Goal: Download file/media

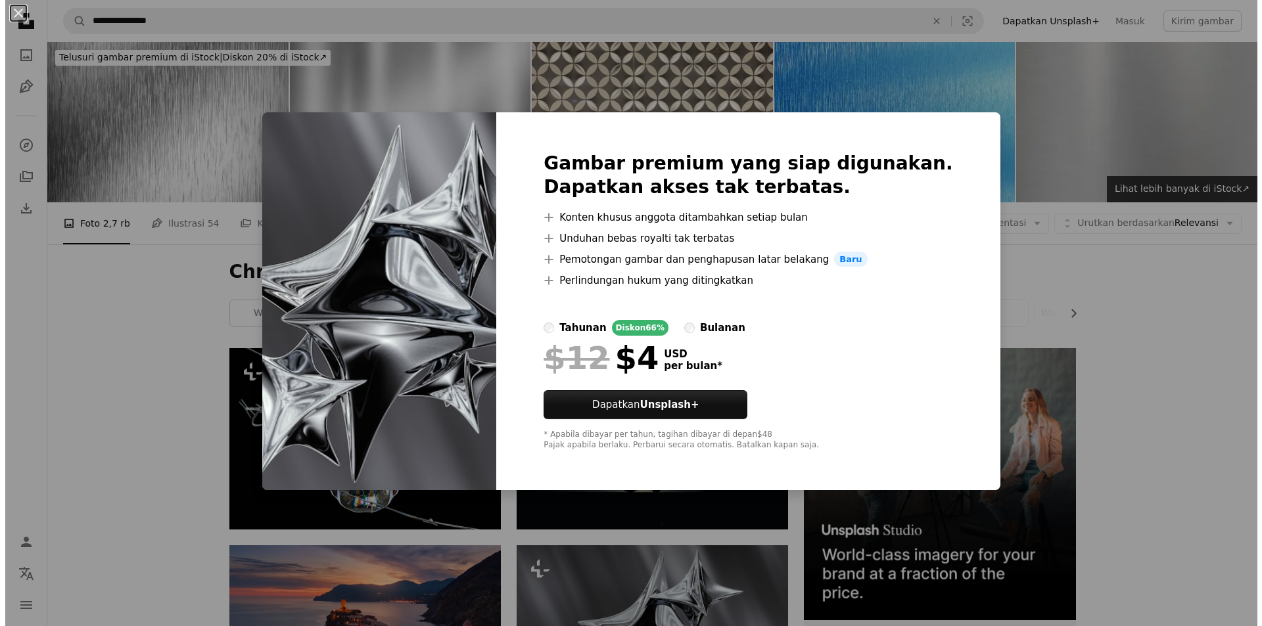
scroll to position [131, 0]
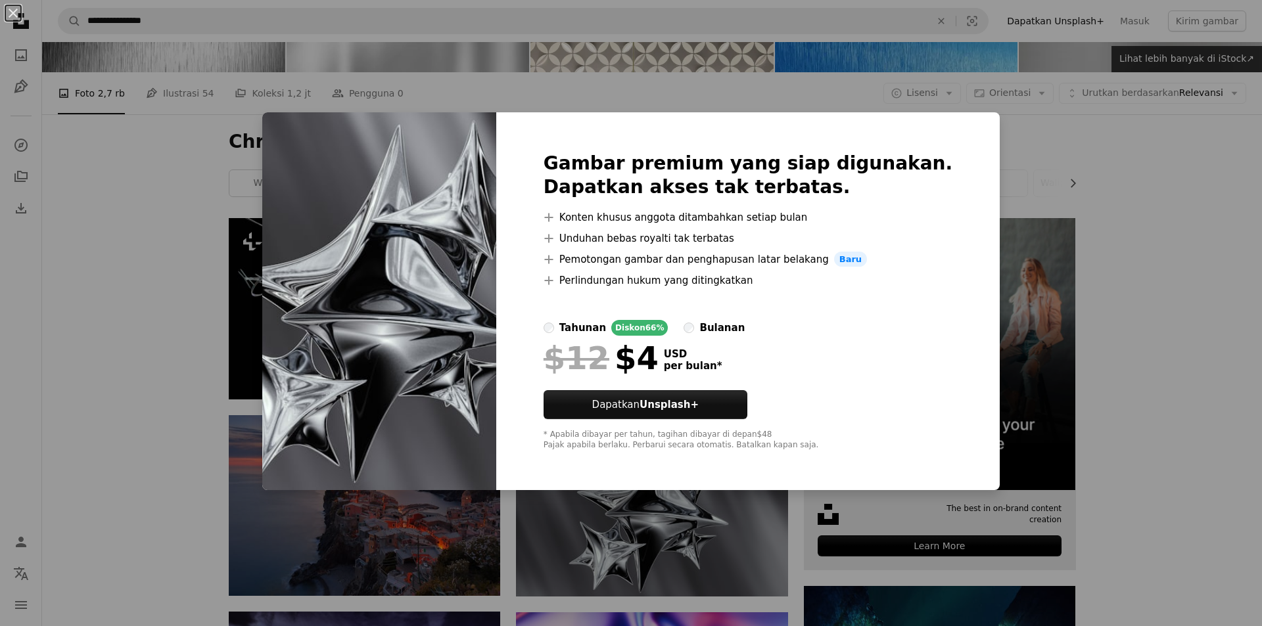
drag, startPoint x: 1035, startPoint y: 357, endPoint x: 870, endPoint y: 443, distance: 186.3
click at [1031, 361] on div "An X shape Gambar premium yang siap digunakan. Dapatkan akses tak terbatas. A p…" at bounding box center [631, 313] width 1262 height 626
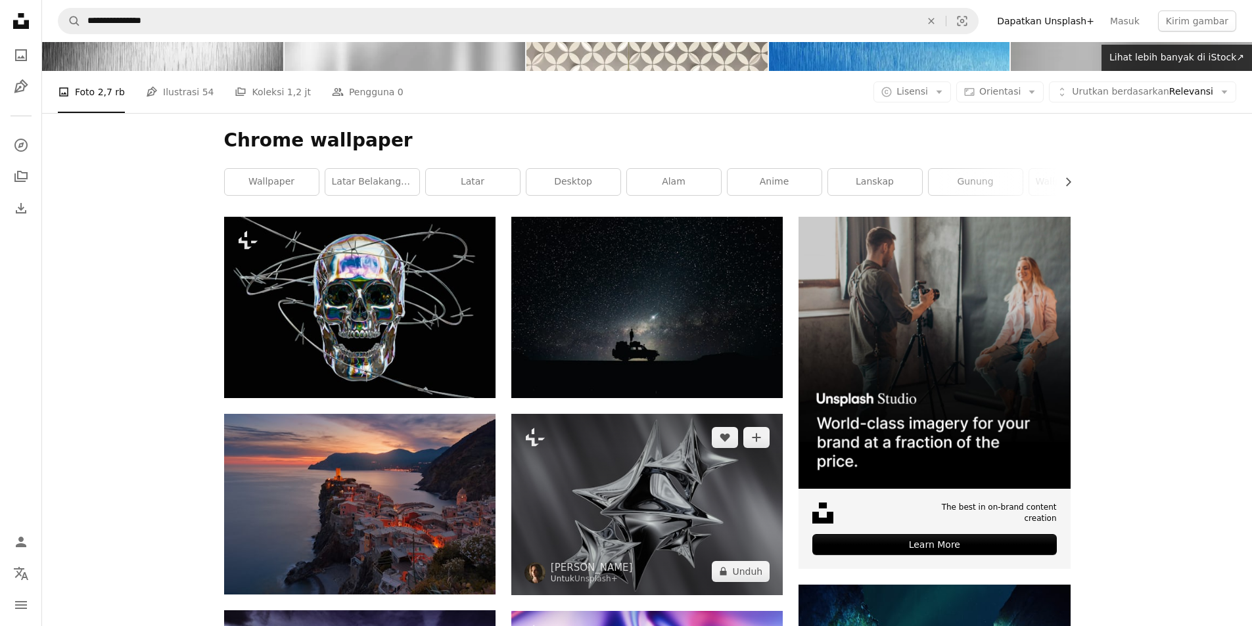
click at [685, 474] on img at bounding box center [646, 504] width 271 height 181
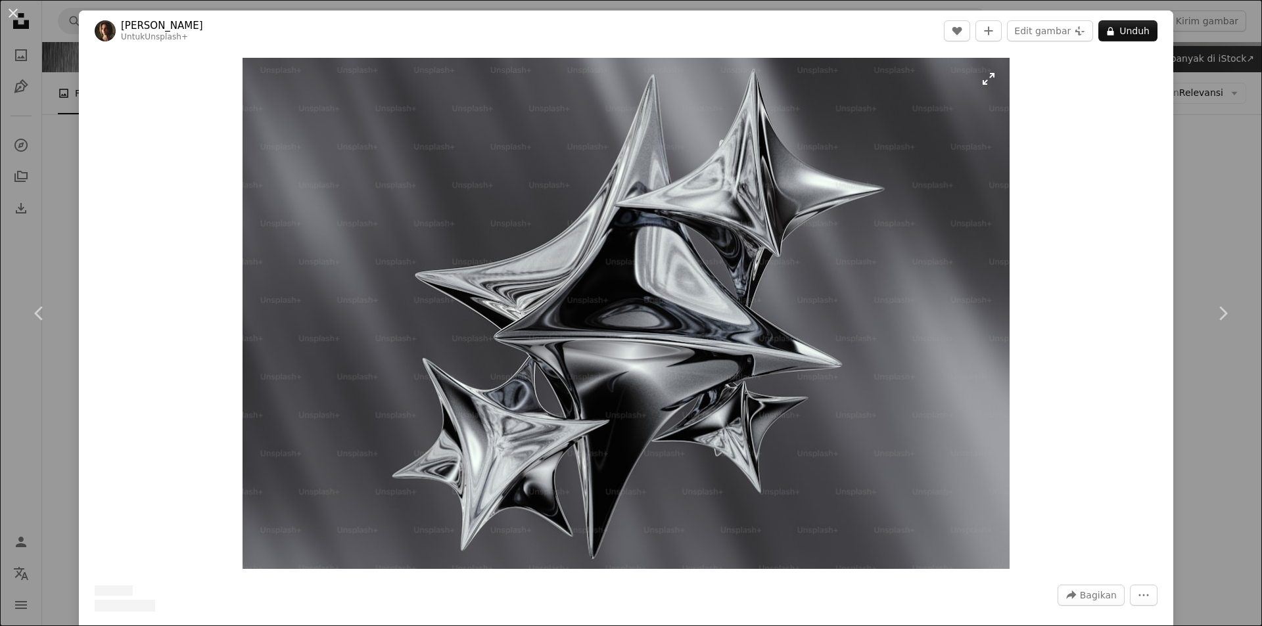
click at [728, 352] on img "Perbesar pada gambar ini" at bounding box center [625, 313] width 767 height 511
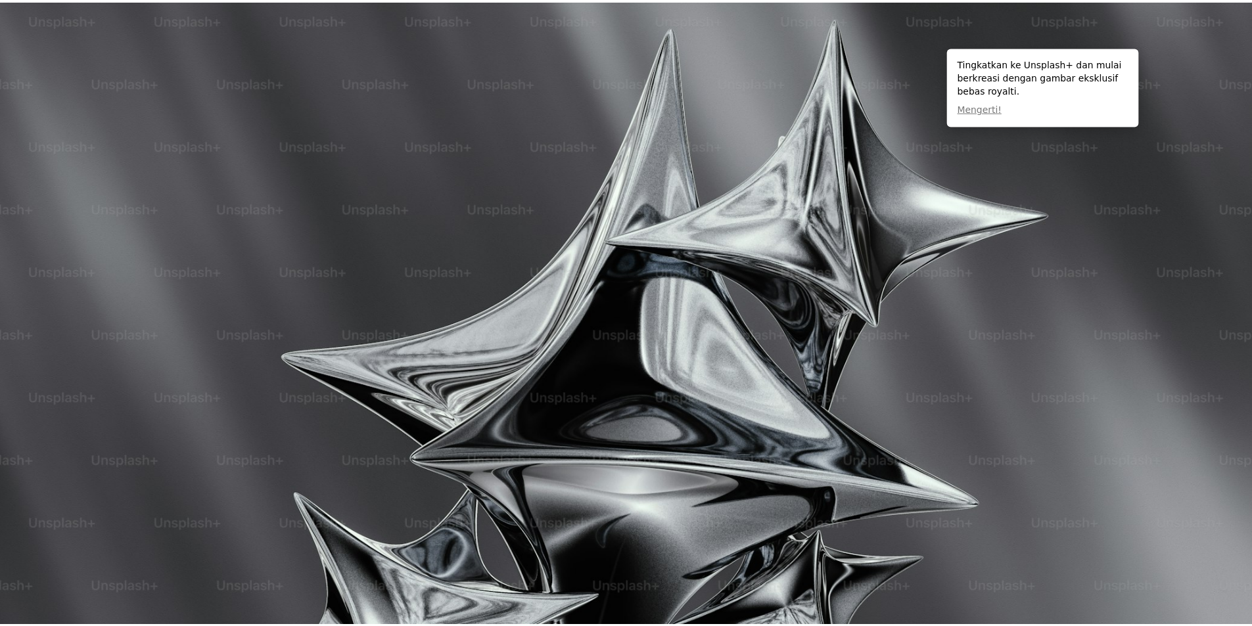
scroll to position [101, 0]
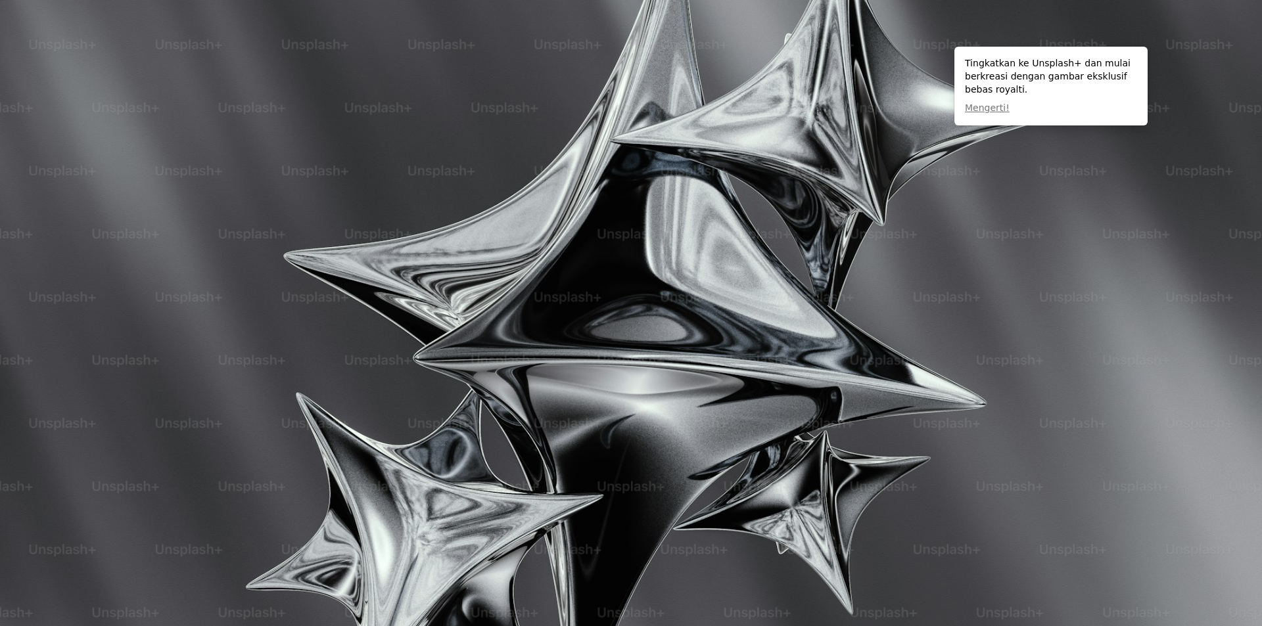
click at [728, 352] on img "Perkecil pada gambar ini" at bounding box center [630, 319] width 1263 height 842
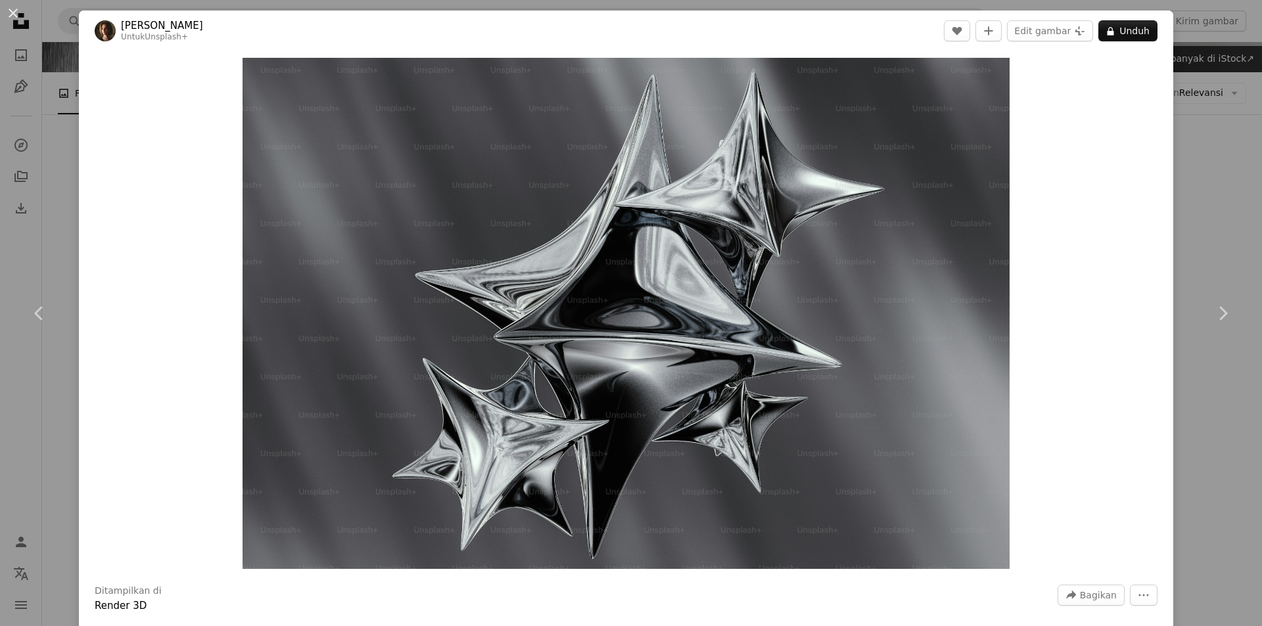
drag, startPoint x: 1173, startPoint y: 141, endPoint x: 1174, endPoint y: 147, distance: 6.6
click at [1174, 143] on div "An X shape Chevron left Chevron right [PERSON_NAME] Untuk Unsplash+ A heart A p…" at bounding box center [631, 313] width 1262 height 626
